Goal: Task Accomplishment & Management: Manage account settings

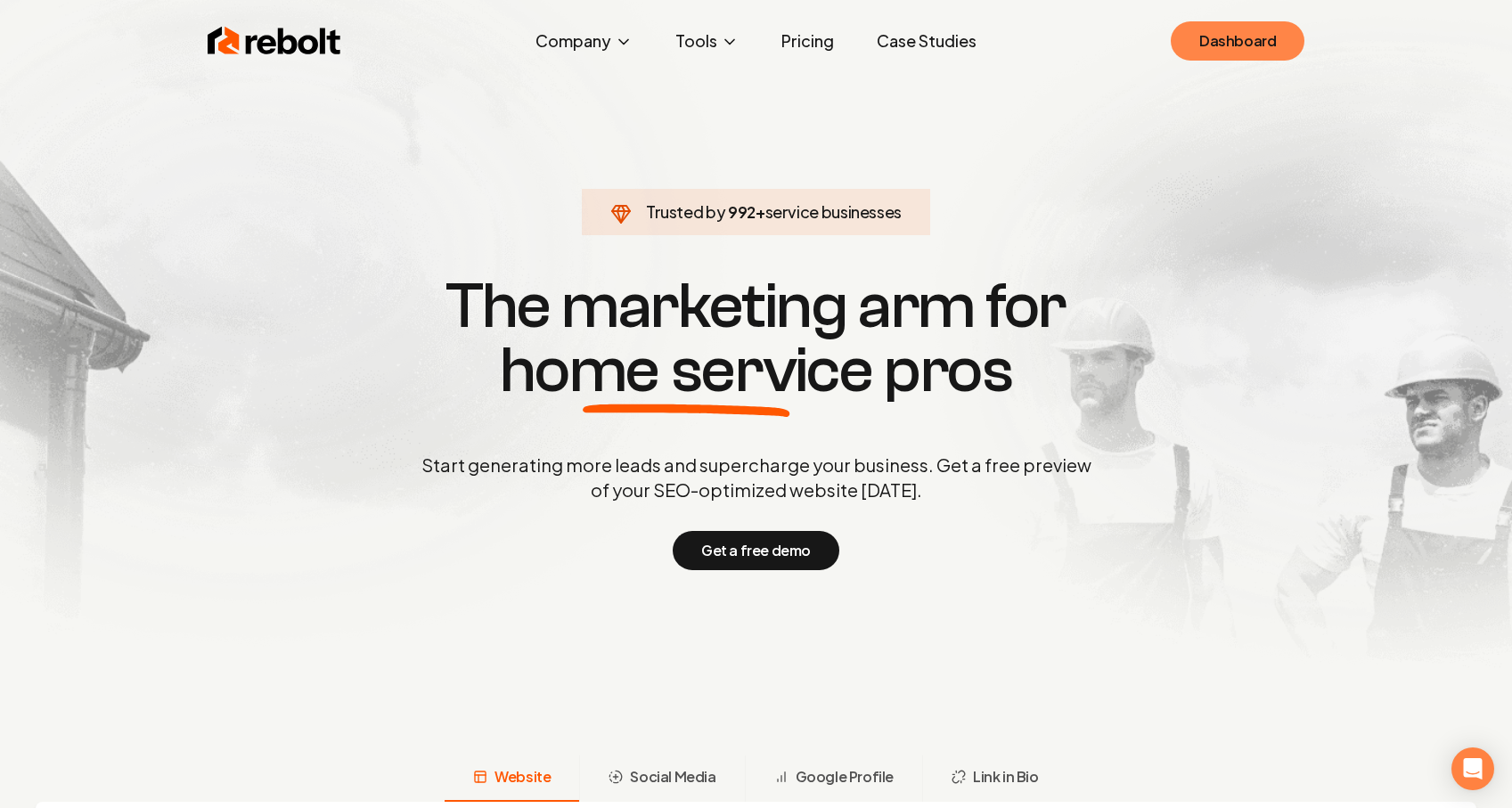
click at [1210, 49] on link "Dashboard" at bounding box center [1237, 41] width 134 height 40
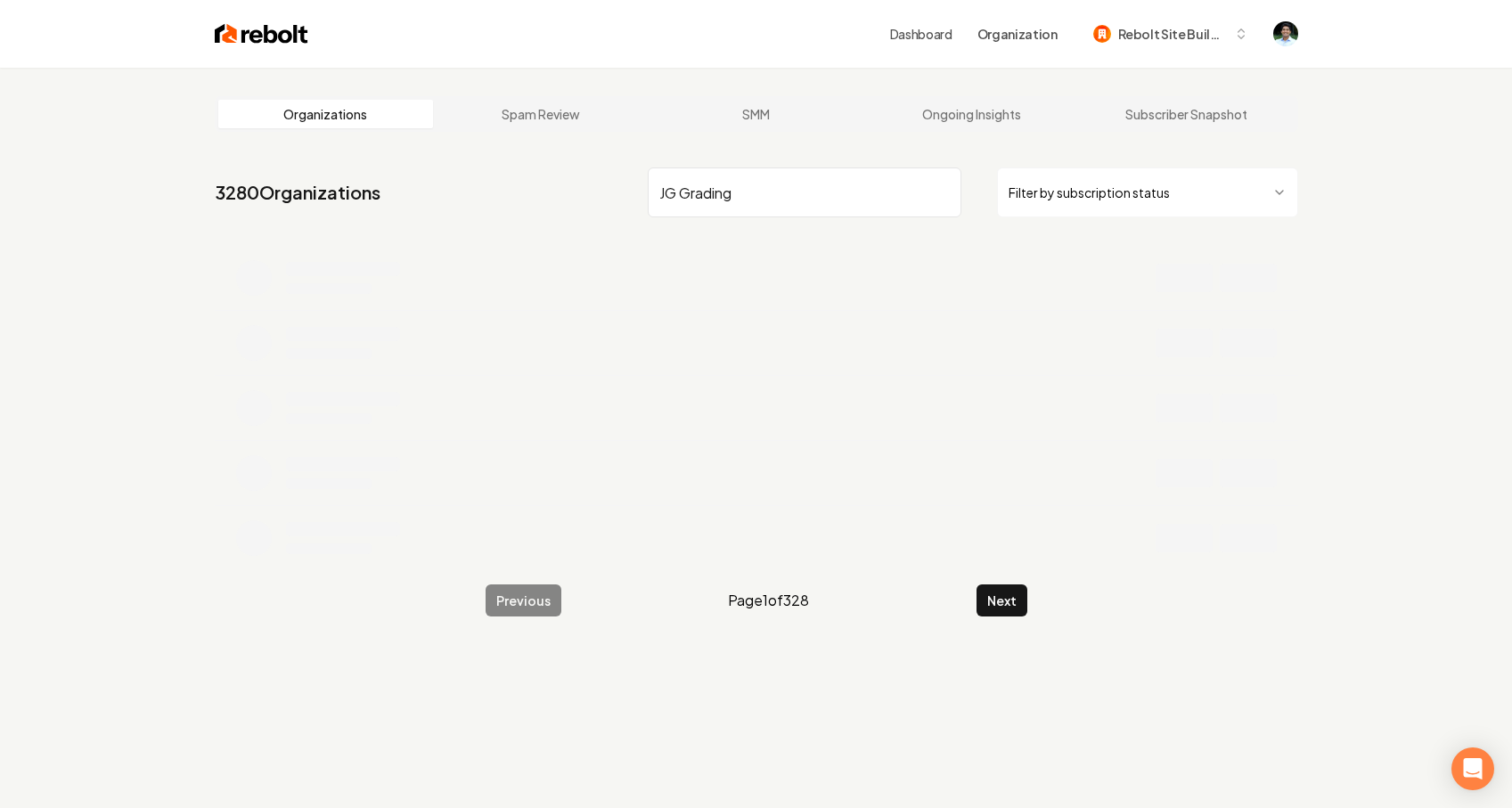
type input "JG Grading"
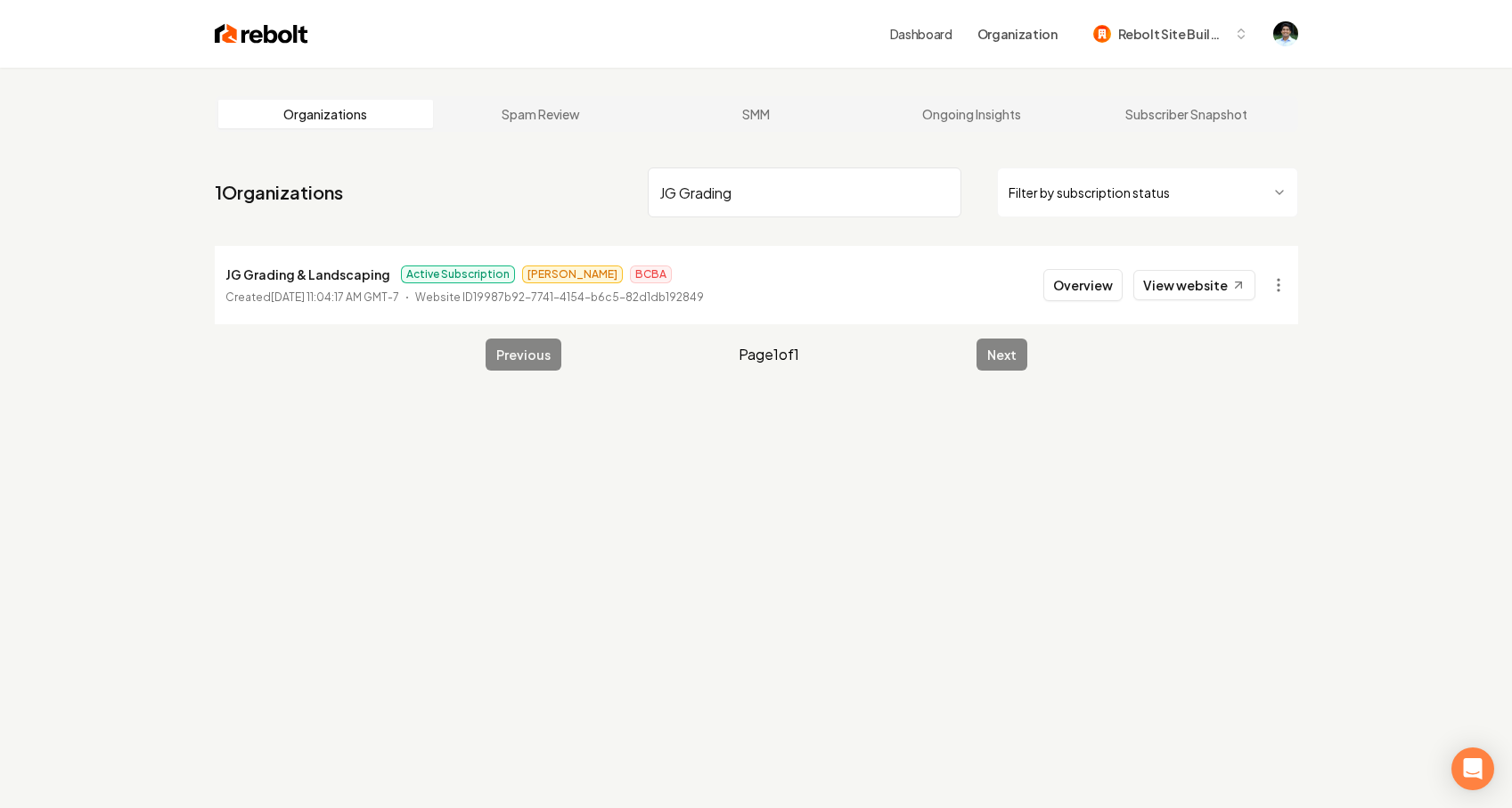
click at [1280, 284] on html "Dashboard Organization Rebolt Site Builder Organizations Spam Review SMM Ongoin…" at bounding box center [756, 404] width 1512 height 808
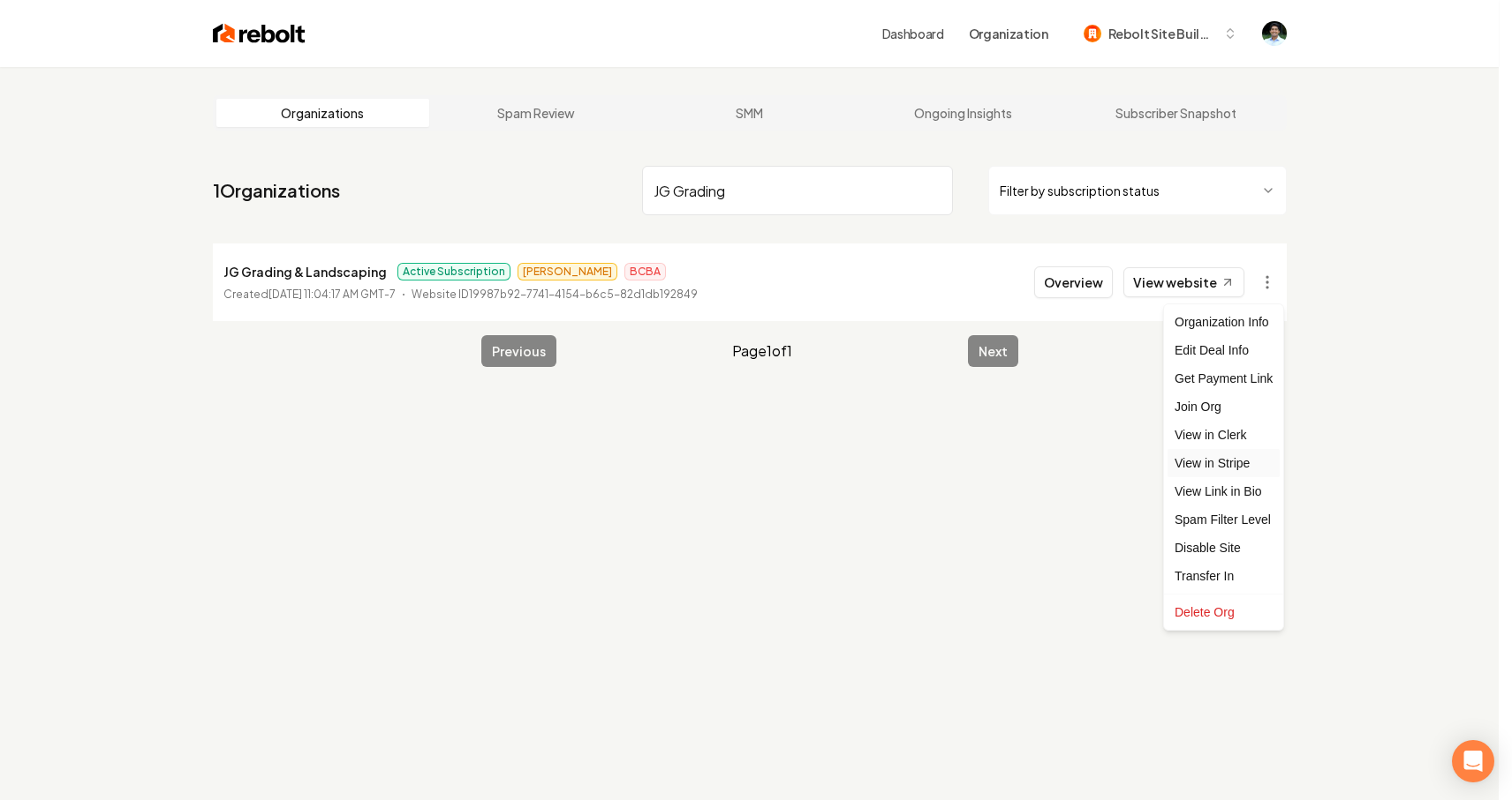
click at [1215, 473] on link "View in Stripe" at bounding box center [1223, 463] width 112 height 28
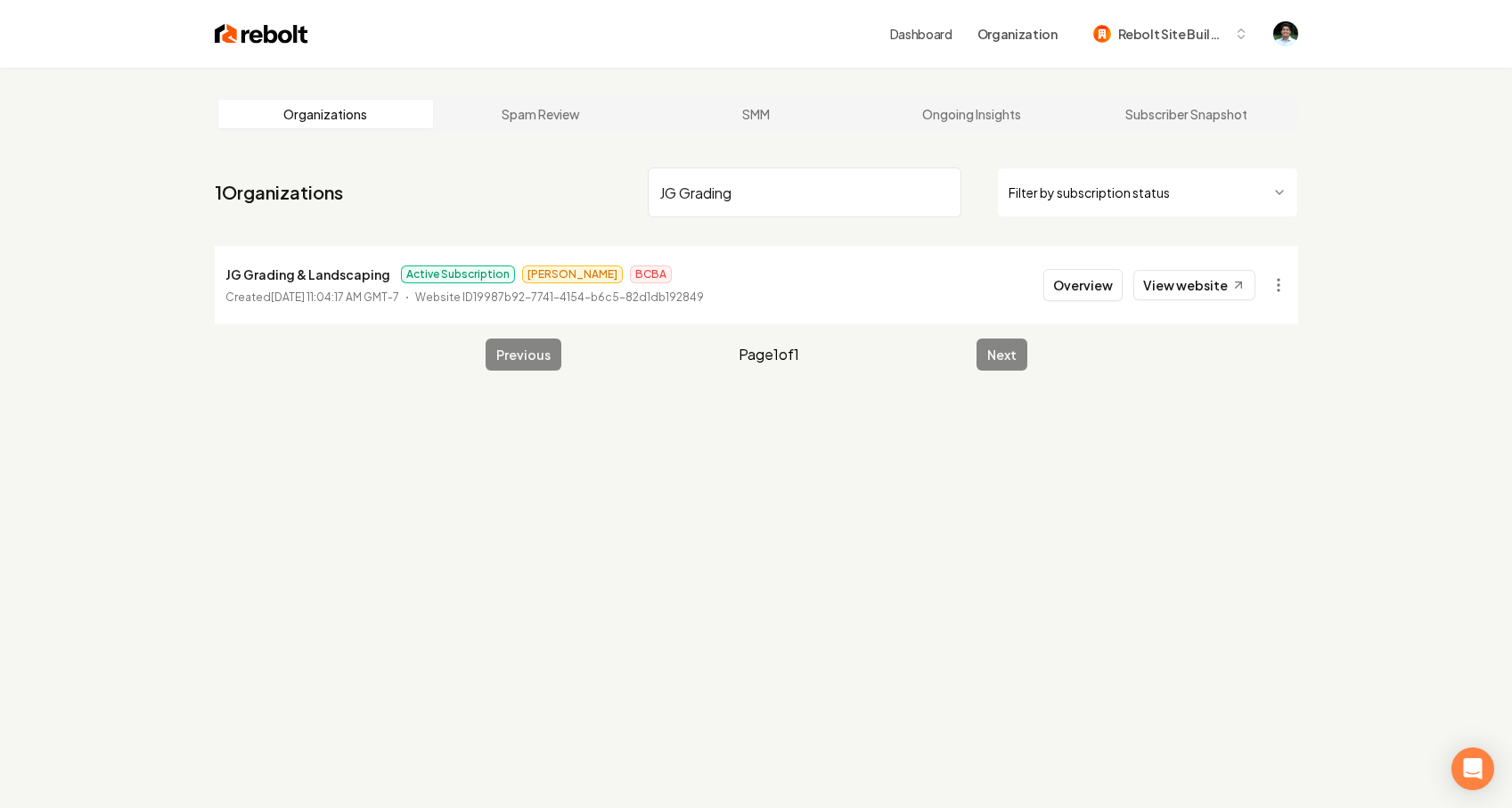
scroll to position [67, 0]
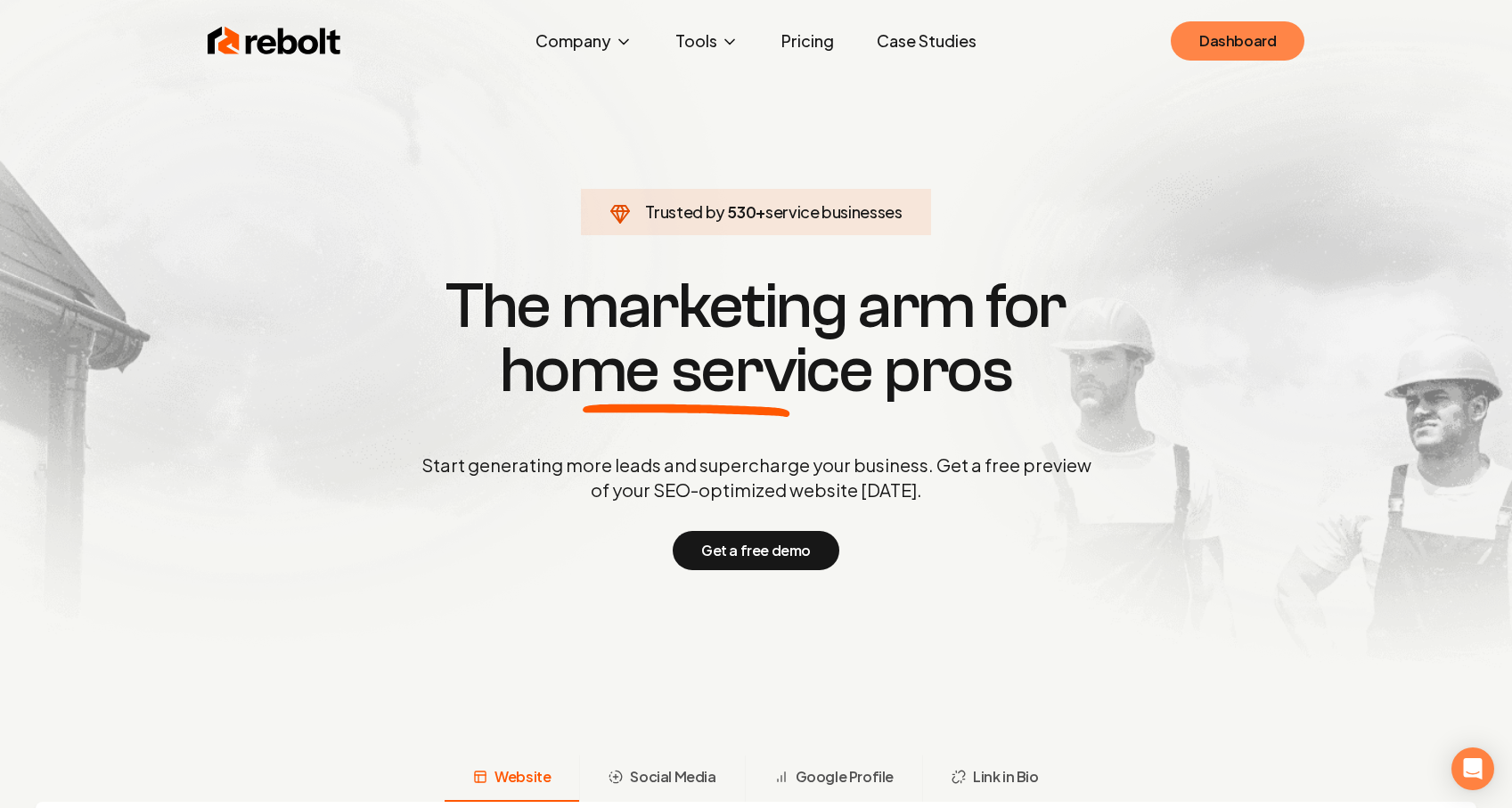
click at [1213, 45] on link "Dashboard" at bounding box center [1237, 41] width 134 height 40
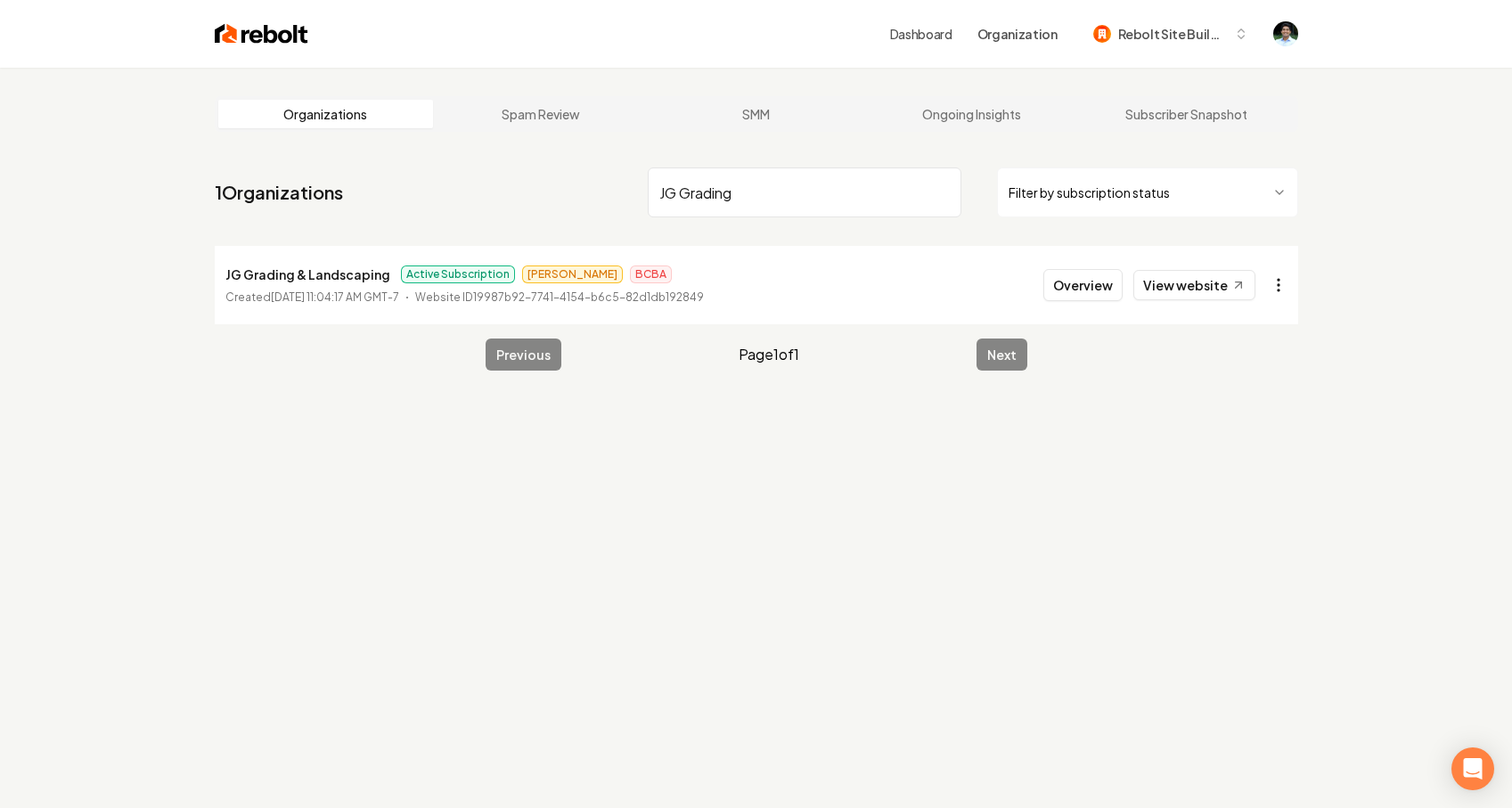
type input "JG Grading"
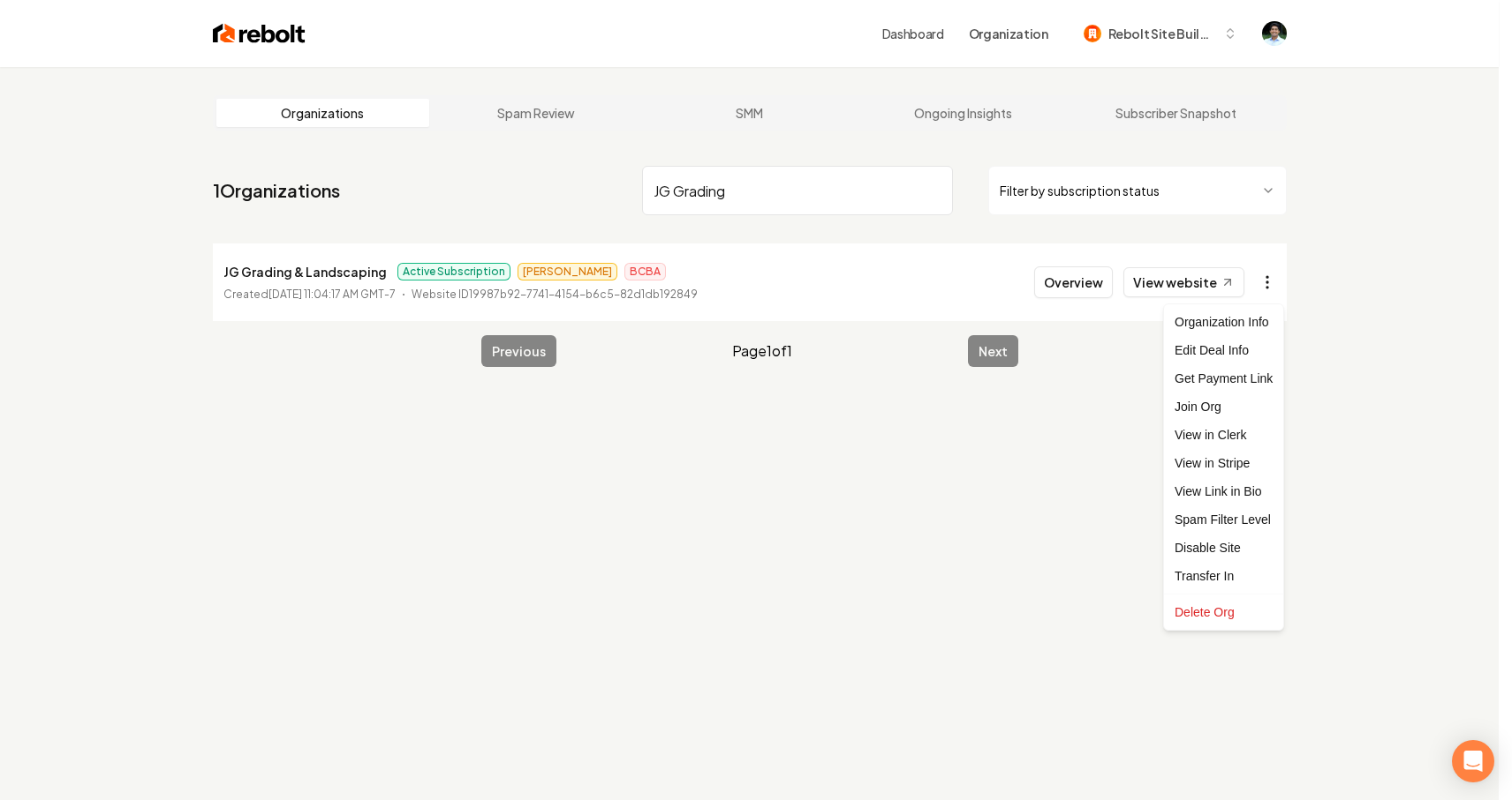
click at [1260, 285] on html "Dashboard Organization Rebolt Site Builder Organizations Spam Review SMM Ongoin…" at bounding box center [756, 400] width 1512 height 800
click at [1208, 454] on link "View in Stripe" at bounding box center [1223, 463] width 112 height 28
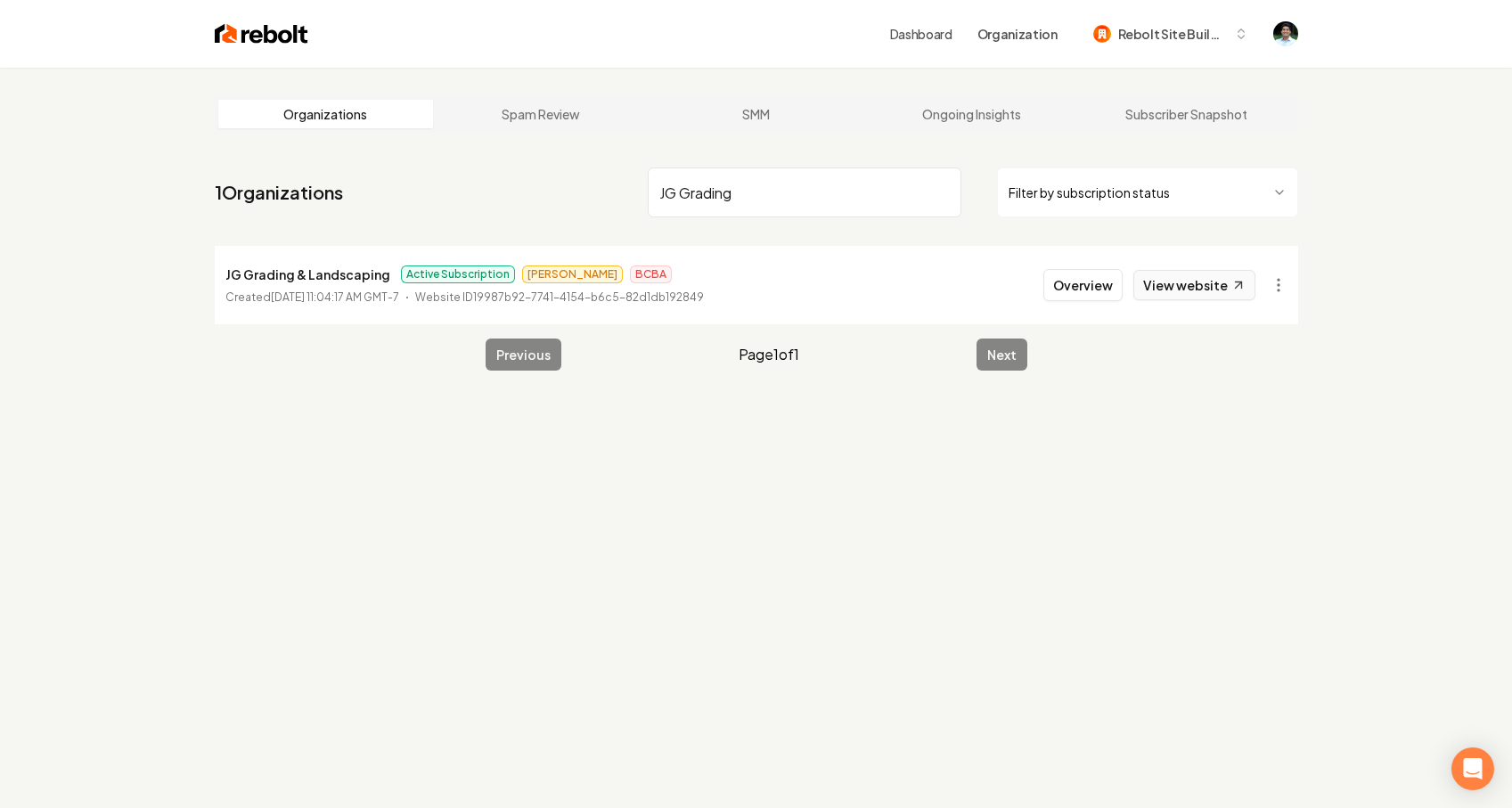
click at [1222, 289] on link "View website" at bounding box center [1194, 285] width 122 height 31
